Goal: Task Accomplishment & Management: Use online tool/utility

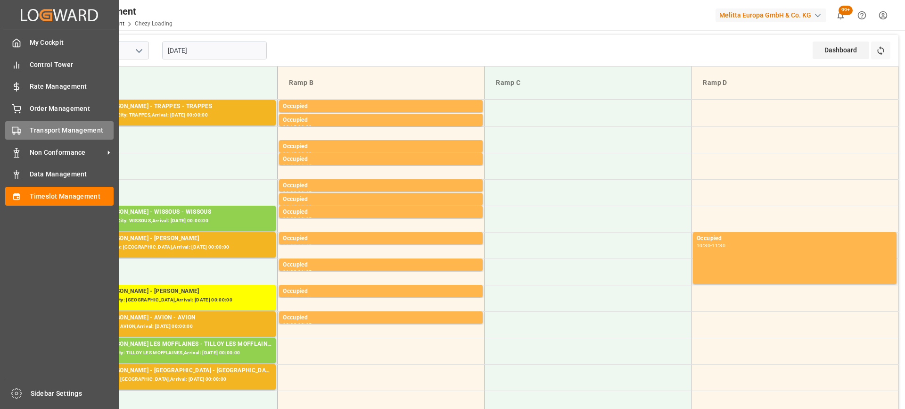
click at [33, 126] on span "Transport Management" at bounding box center [72, 130] width 84 height 10
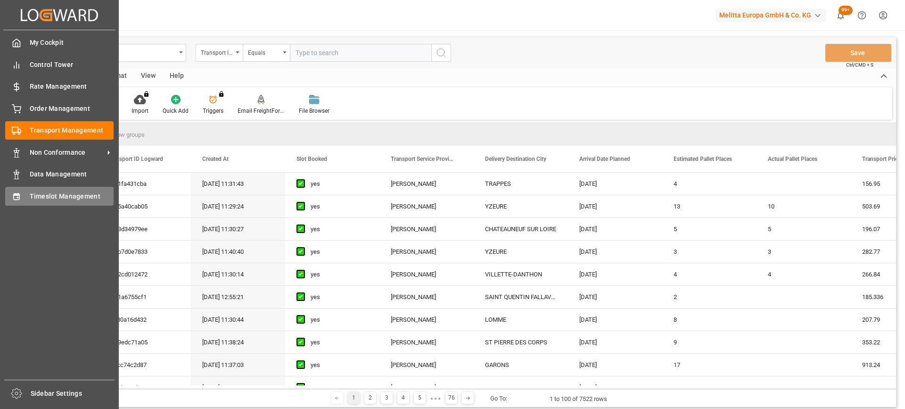
click at [30, 195] on span "Timeslot Management" at bounding box center [72, 196] width 84 height 10
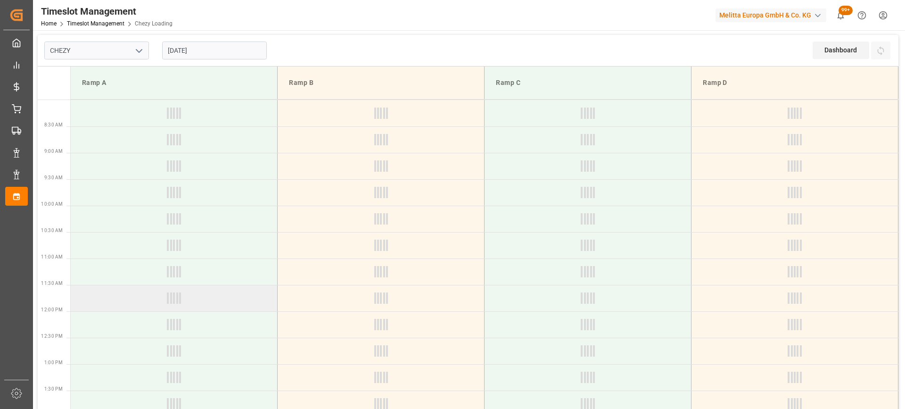
type input "Chezy Loading"
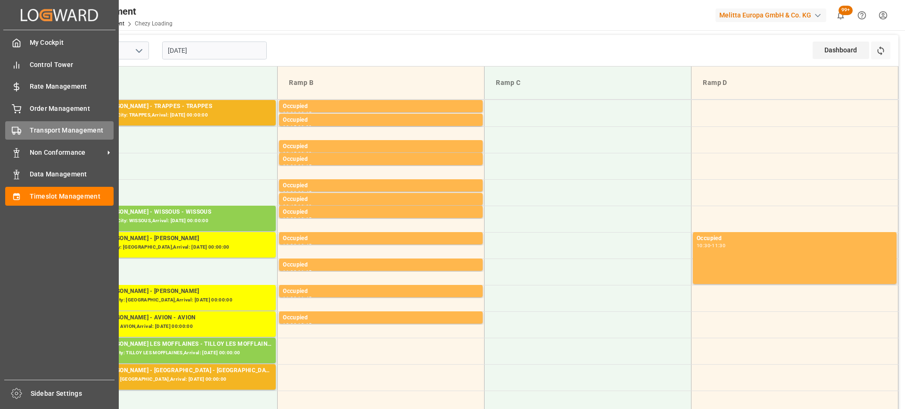
click at [42, 123] on div "Transport Management Transport Management" at bounding box center [59, 130] width 108 height 18
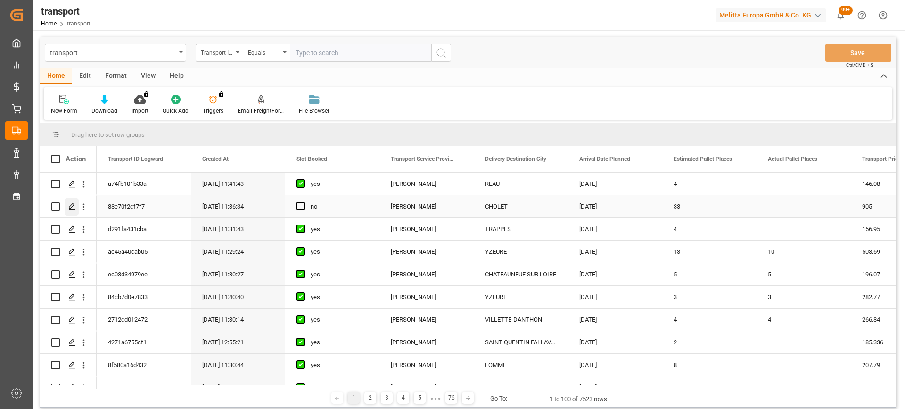
click at [74, 203] on icon "Press SPACE to select this row." at bounding box center [72, 207] width 8 height 8
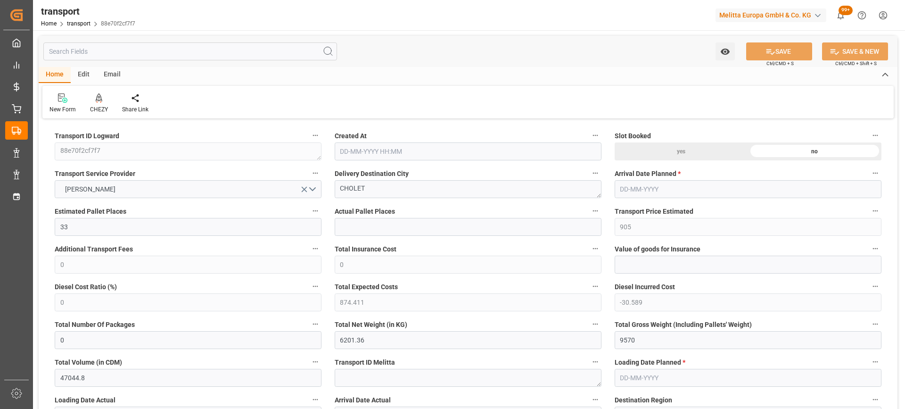
type input "33"
type input "905"
type input "0"
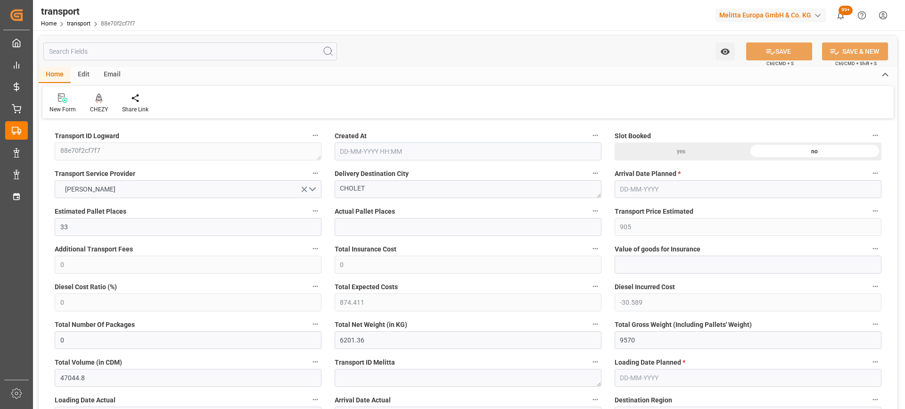
type input "874.411"
type input "-30.589"
type input "0"
type input "6201.36"
type input "9570"
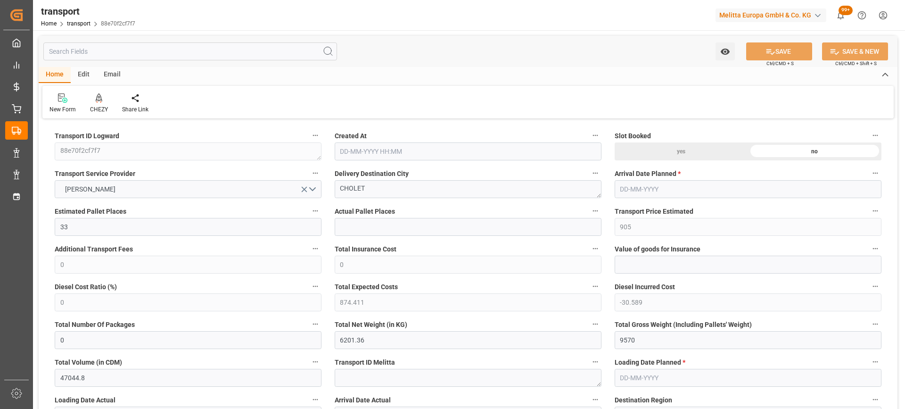
type input "47044.8"
type input "49"
type input "0"
type input "2376"
type input "66"
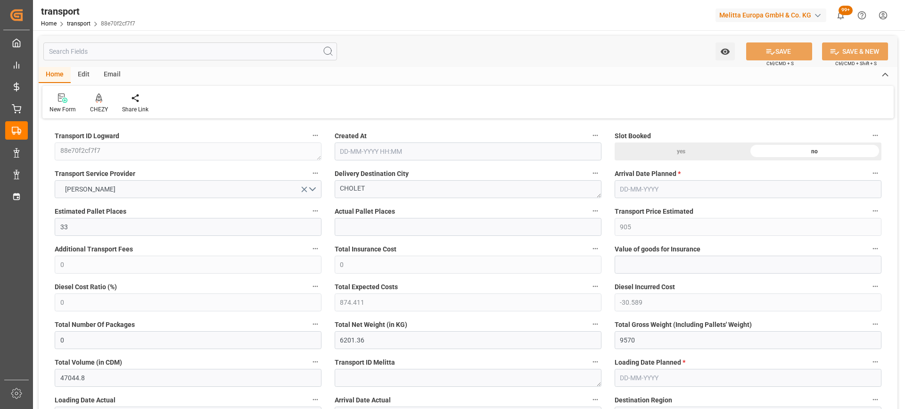
type input "101"
type input "7698.24"
type input "0"
type input "4710.8598"
type input "0"
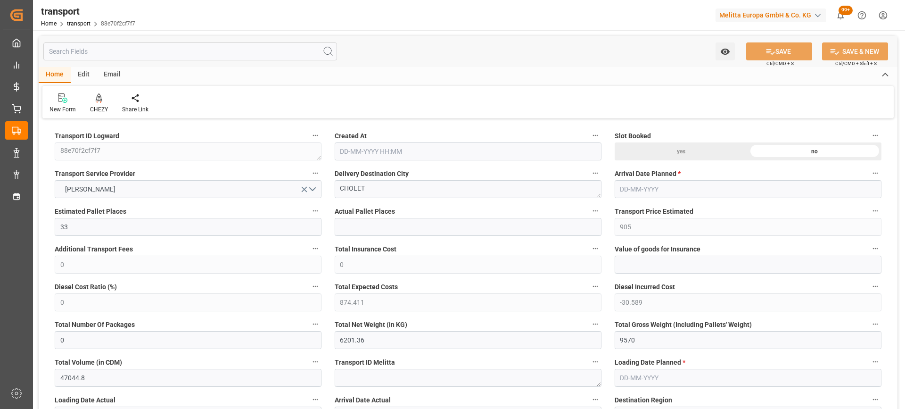
type input "0"
type input "21"
type input "35"
type input "11-09-2025 11:36"
type input "[DATE]"
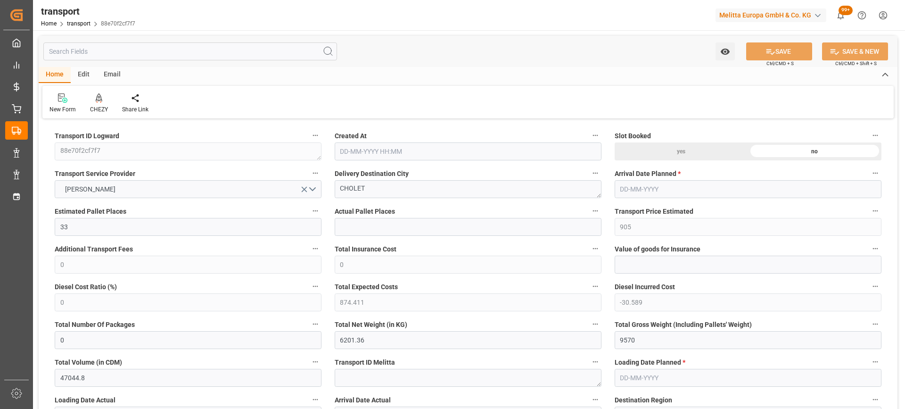
type input "[DATE]"
drag, startPoint x: 387, startPoint y: 179, endPoint x: 287, endPoint y: 198, distance: 101.6
drag, startPoint x: 372, startPoint y: 193, endPoint x: 387, endPoint y: 193, distance: 15.1
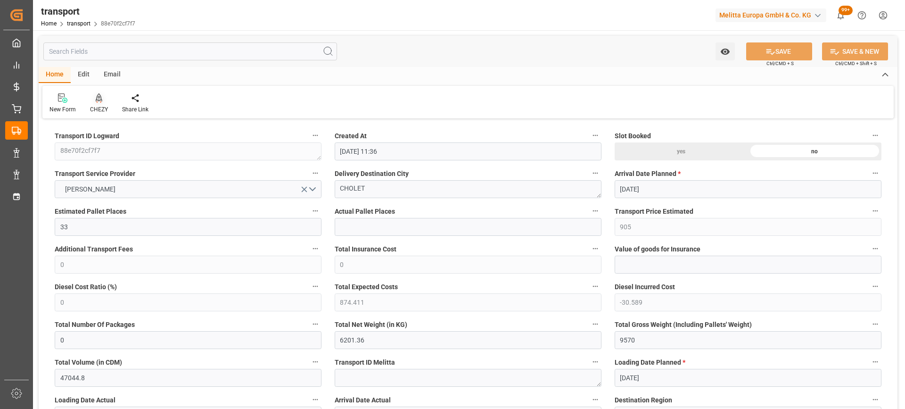
click at [96, 100] on icon at bounding box center [99, 97] width 7 height 9
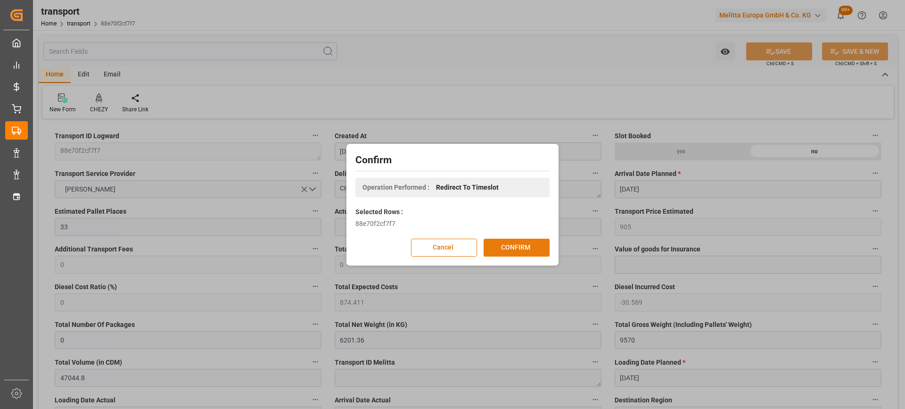
click at [528, 243] on button "CONFIRM" at bounding box center [517, 248] width 66 height 18
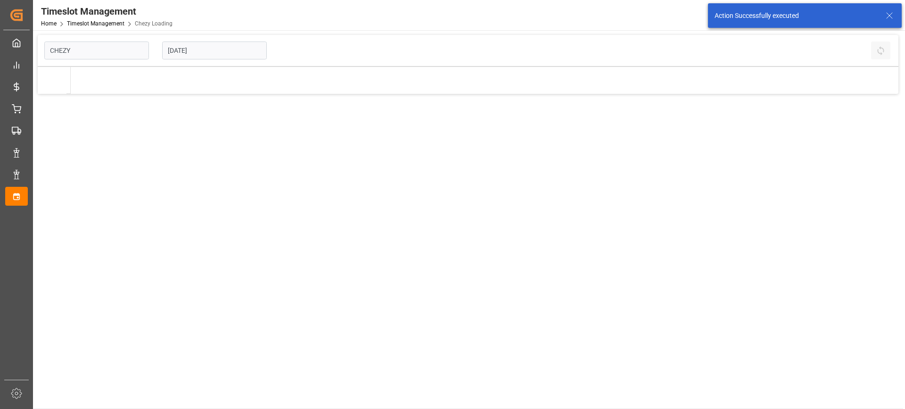
type input "Chezy Loading"
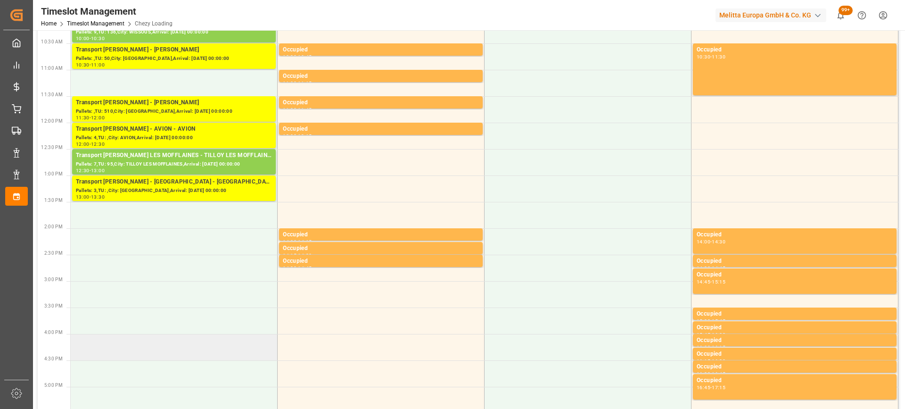
scroll to position [236, 0]
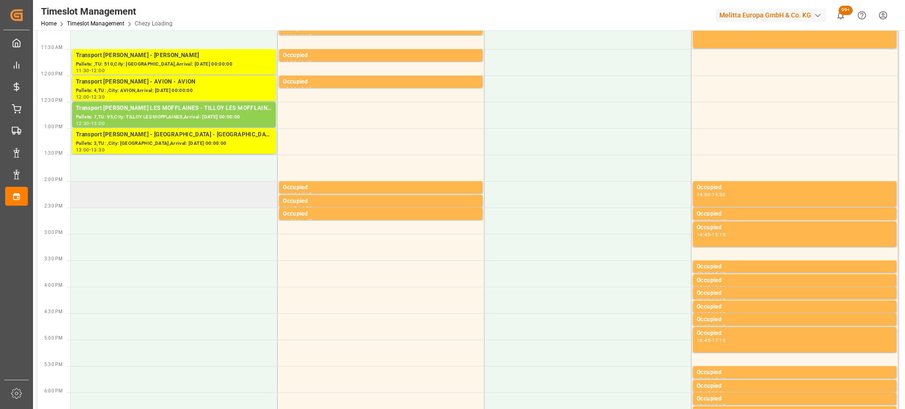
click at [174, 203] on td at bounding box center [174, 194] width 207 height 26
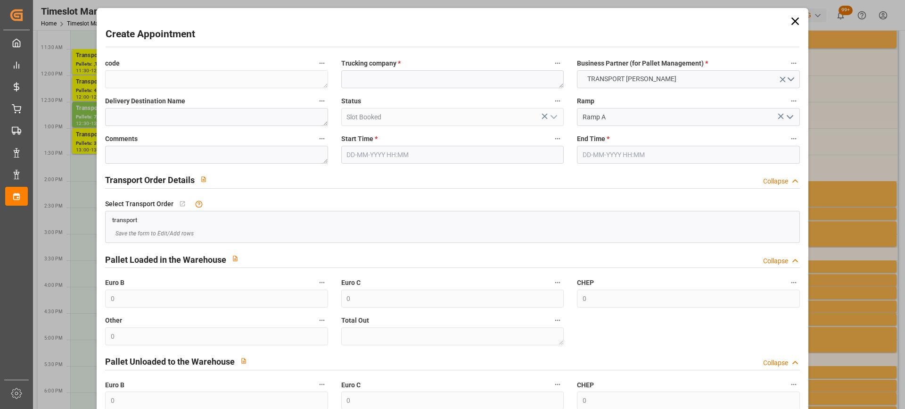
type input "[DATE] 14:00"
type input "[DATE] 15:00"
paste textarea "CHOLET"
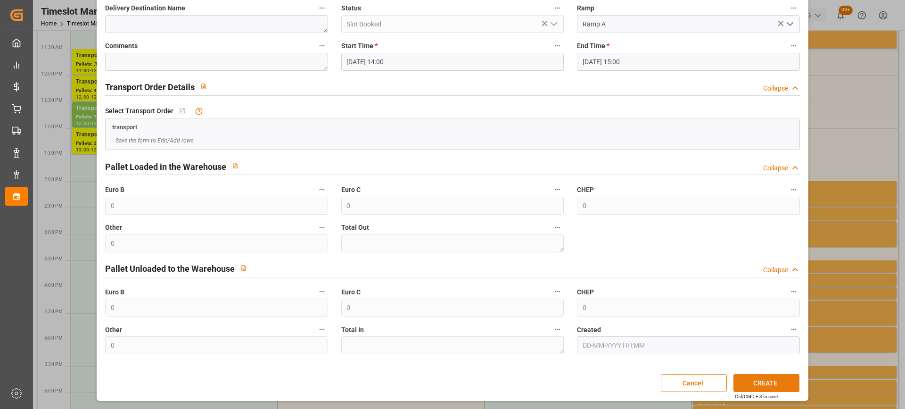
type textarea "CHOLET"
click at [754, 376] on button "CREATE" at bounding box center [767, 383] width 66 height 18
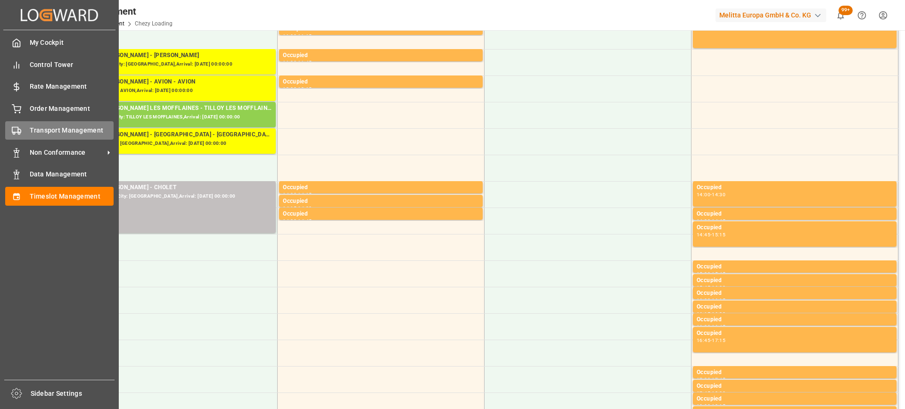
click at [40, 126] on span "Transport Management" at bounding box center [72, 130] width 84 height 10
